Goal: Book appointment/travel/reservation

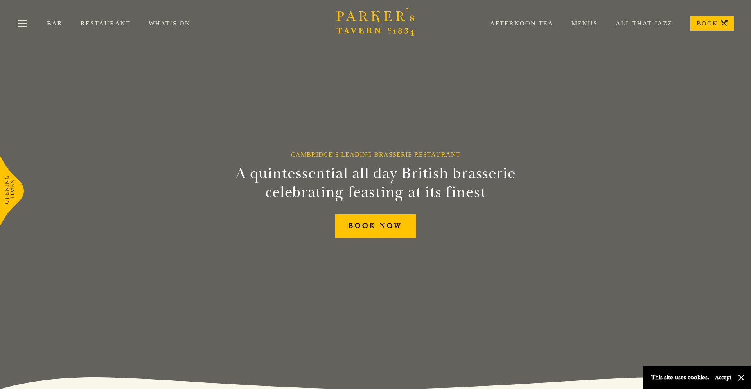
click at [150, 24] on link "What’s On" at bounding box center [179, 24] width 60 height 8
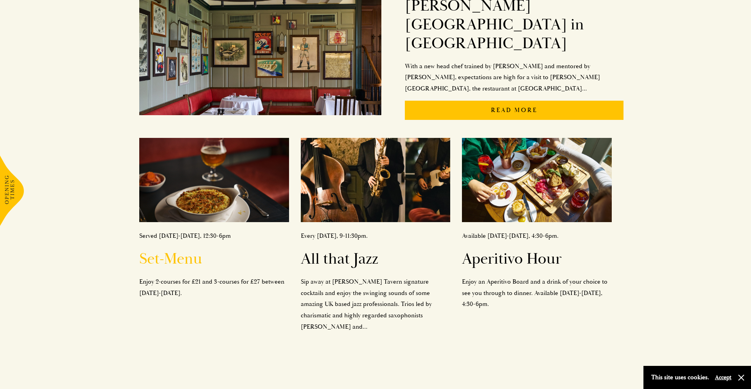
scroll to position [225, 0]
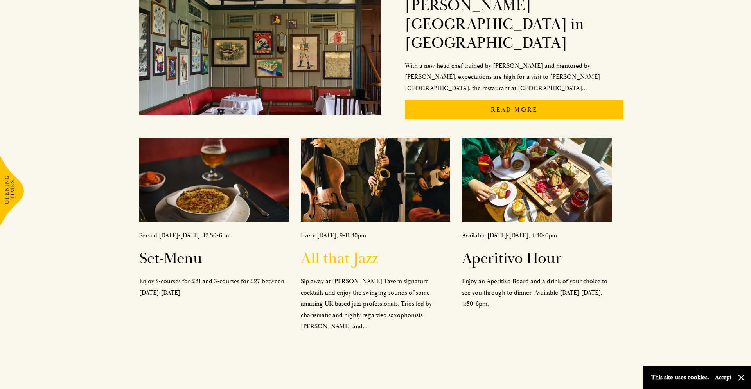
click at [322, 249] on h2 "All that Jazz" at bounding box center [376, 258] width 150 height 19
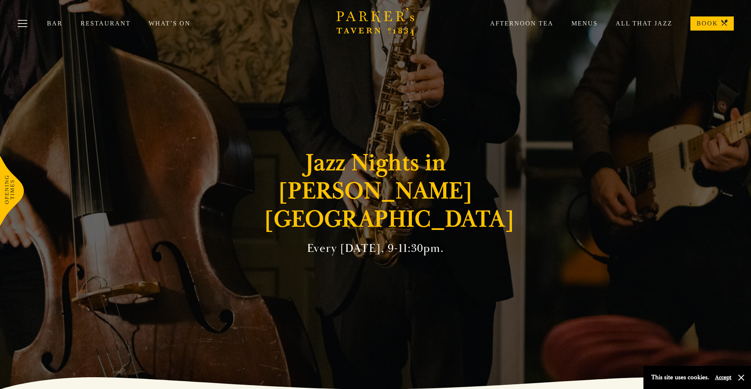
click at [650, 25] on link "All That Jazz" at bounding box center [635, 24] width 75 height 8
click at [713, 22] on link "BOOK" at bounding box center [712, 23] width 43 height 14
